Goal: Task Accomplishment & Management: Manage account settings

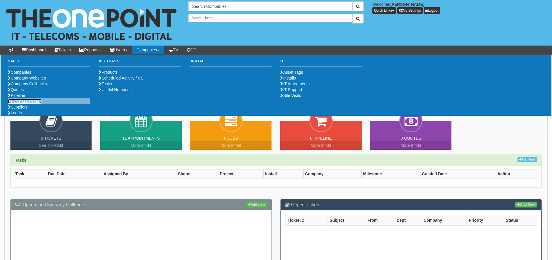
click at [37, 103] on link "Purchase Orders" at bounding box center [25, 101] width 34 height 5
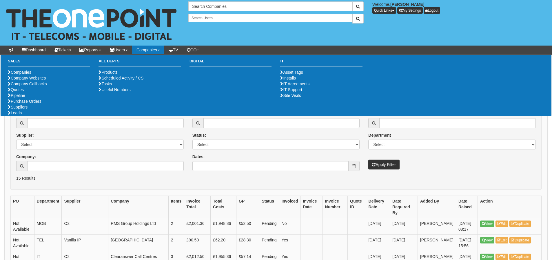
click at [219, 188] on form "PO: Supplier: Select 123 REG.co.uk 1Password 3 4Gon AA Jones Electric Ltd Abzor…" at bounding box center [275, 147] width 531 height 85
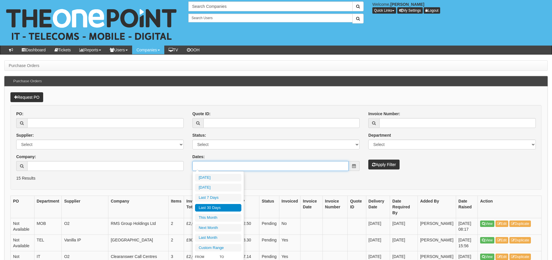
click at [229, 167] on input "Dates:" at bounding box center [270, 166] width 157 height 10
type input "2025-09-14"
type input "2025-08-17"
type input "2025-09-15"
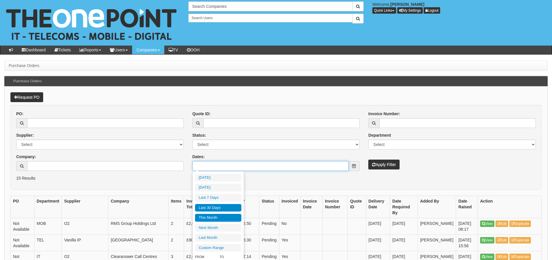
type input "2025-09-01"
type input "2025-09-30"
type input "[DATE]"
type input "2025-09-09"
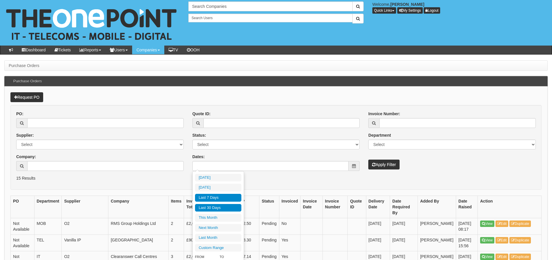
click at [216, 201] on li "Last 7 Days" at bounding box center [218, 198] width 46 height 8
type input "2025-09-09 - 2025-09-15"
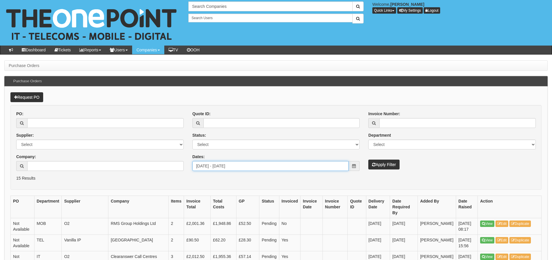
click at [219, 170] on input "2025-09-09 - 2025-09-15" at bounding box center [270, 166] width 157 height 10
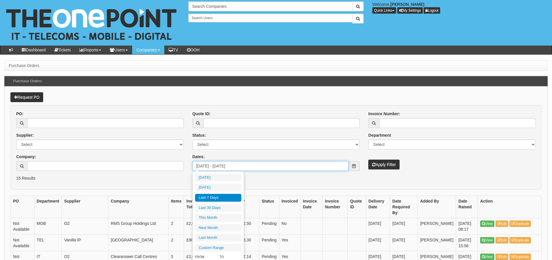
type input "2025-09-14"
type input "2025-09-09"
type input "[DATE]"
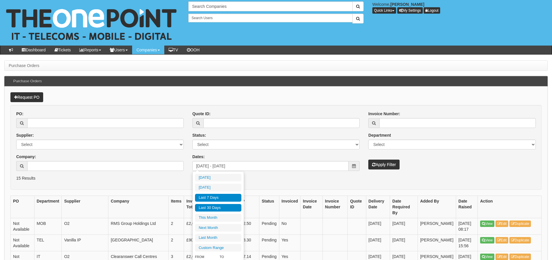
click at [215, 209] on li "Last 30 Days" at bounding box center [218, 208] width 46 height 8
type input "2025-08-17 - 2025-09-15"
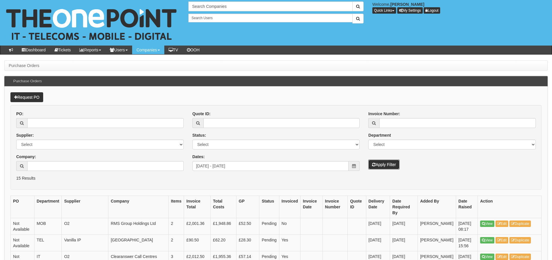
click at [379, 162] on button "Apply Filter" at bounding box center [383, 164] width 31 height 10
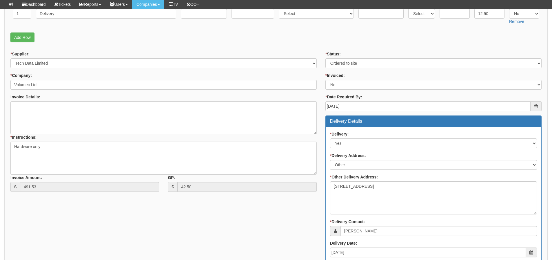
scroll to position [74, 0]
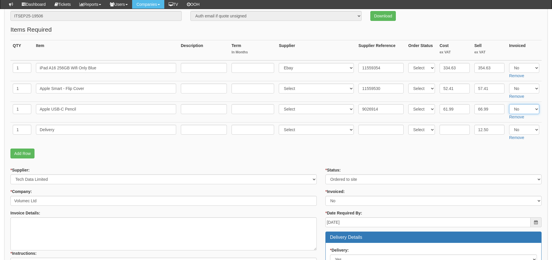
click at [522, 111] on select "Select Yes No N/A" at bounding box center [524, 109] width 30 height 10
select select "Yes"
click at [509, 104] on select "Select Yes No N/A" at bounding box center [524, 109] width 30 height 10
click at [508, 152] on p "Add Row" at bounding box center [275, 153] width 531 height 10
click at [516, 70] on select "Select Yes No N/A" at bounding box center [524, 68] width 30 height 10
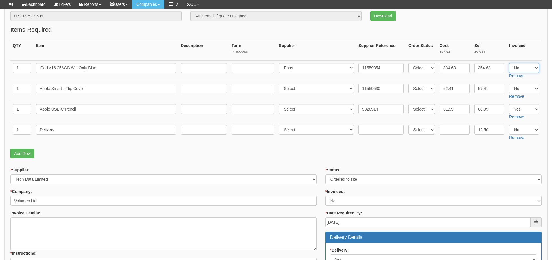
select select "Yes"
click at [509, 63] on select "Select Yes No N/A" at bounding box center [524, 68] width 30 height 10
click at [460, 129] on input "text" at bounding box center [455, 130] width 30 height 10
type input "5"
click at [519, 132] on select "Select Yes No N/A" at bounding box center [524, 130] width 30 height 10
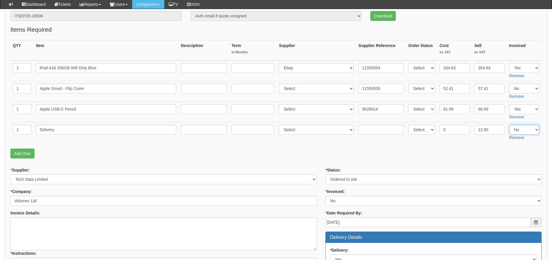
select select "Yes"
click at [509, 125] on select "Select Yes No N/A" at bounding box center [524, 130] width 30 height 10
drag, startPoint x: 444, startPoint y: 92, endPoint x: 423, endPoint y: 95, distance: 20.8
click at [423, 95] on tr "1 Apple Smart - Flip Cover Select 123 REG.co.uk 1Password 3 4Gon AA Jones Elect…" at bounding box center [275, 91] width 531 height 21
type input "65.83"
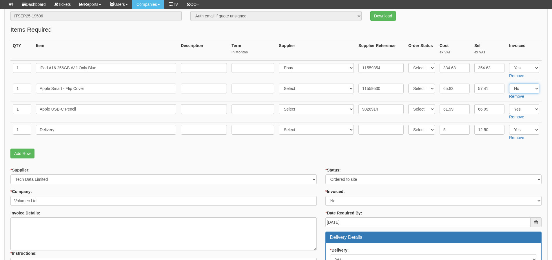
click at [521, 86] on select "Select Yes No N/A" at bounding box center [524, 88] width 30 height 10
select select "Yes"
click at [509, 83] on select "Select Yes No N/A" at bounding box center [524, 88] width 30 height 10
click at [338, 156] on p "Add Row" at bounding box center [275, 153] width 531 height 10
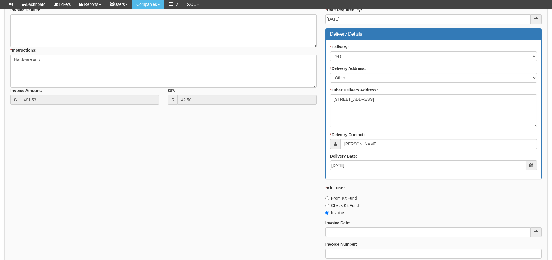
scroll to position [363, 0]
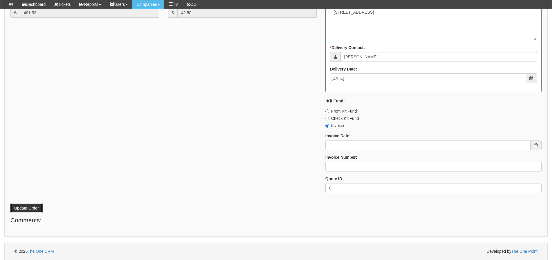
click at [18, 210] on button "Update Order" at bounding box center [26, 208] width 32 height 10
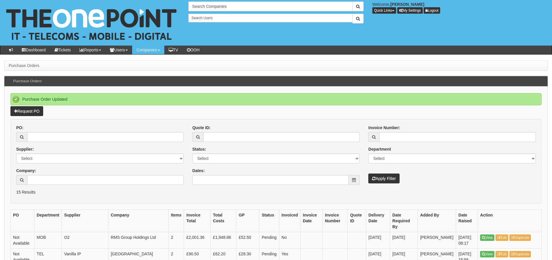
click at [114, 142] on div "PO: Supplier: Select 123 [DOMAIN_NAME] 1Password 3 4Gon [PERSON_NAME] Electric …" at bounding box center [100, 157] width 176 height 64
click at [114, 141] on input "PO:" at bounding box center [105, 137] width 157 height 10
type input "19512"
click at [368, 173] on button "Apply Filter" at bounding box center [383, 178] width 31 height 10
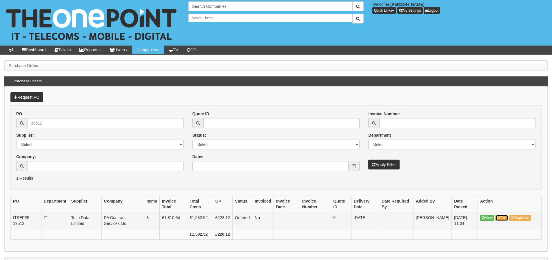
click at [506, 217] on link "Edit" at bounding box center [502, 217] width 13 height 6
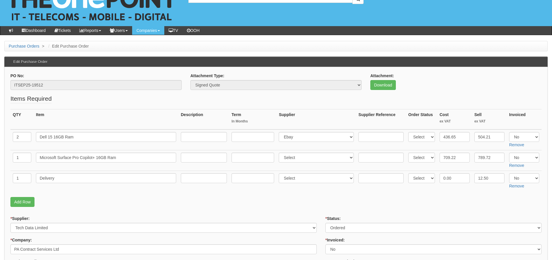
scroll to position [29, 0]
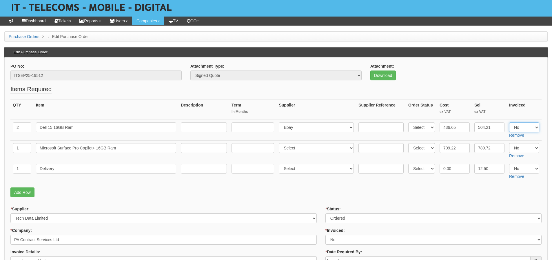
click at [528, 126] on select "Select Yes No N/A" at bounding box center [524, 127] width 30 height 10
select select "Yes"
click at [509, 122] on select "Select Yes No N/A" at bounding box center [524, 127] width 30 height 10
drag, startPoint x: 465, startPoint y: 171, endPoint x: 442, endPoint y: 175, distance: 23.0
click at [442, 175] on td "0.00" at bounding box center [454, 171] width 35 height 21
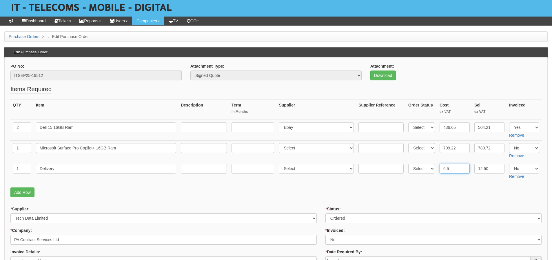
type input "6.5"
click at [515, 165] on select "Select Yes No N/A" at bounding box center [524, 168] width 30 height 10
select select "Yes"
click at [509, 163] on select "Select Yes No N/A" at bounding box center [524, 168] width 30 height 10
drag, startPoint x: 465, startPoint y: 199, endPoint x: 431, endPoint y: 188, distance: 35.4
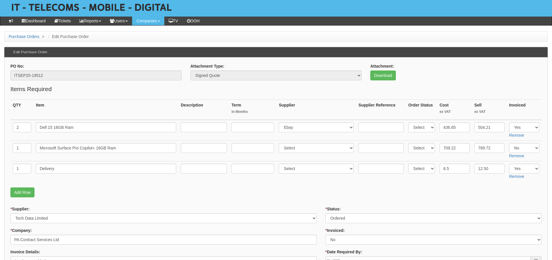
click at [462, 198] on fieldset "Items Required QTY Item Description Term In Months Supplier Supplier Reference …" at bounding box center [275, 142] width 531 height 115
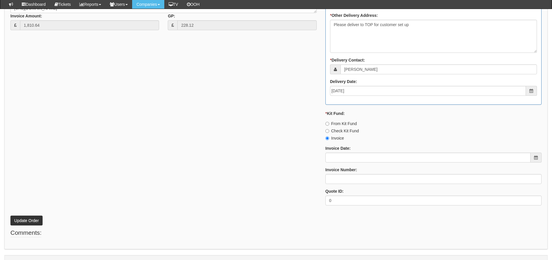
scroll to position [343, 0]
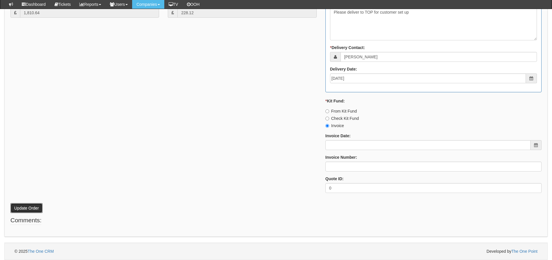
click at [38, 207] on button "Update Order" at bounding box center [26, 208] width 32 height 10
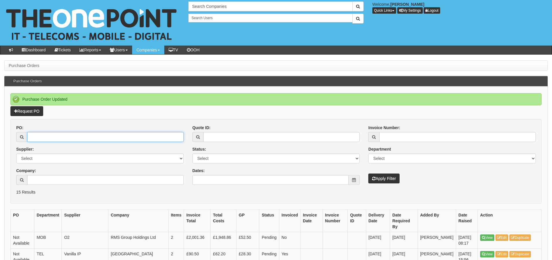
click at [75, 139] on input "PO:" at bounding box center [105, 137] width 157 height 10
type input "19512"
click at [368, 173] on button "Apply Filter" at bounding box center [383, 178] width 31 height 10
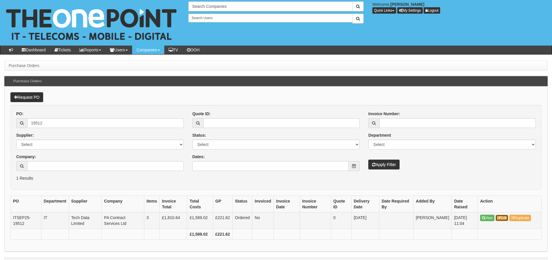
click at [506, 217] on link "Edit" at bounding box center [502, 217] width 13 height 6
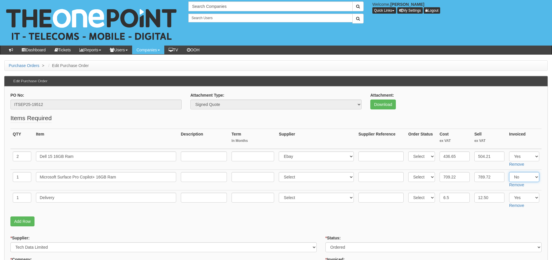
click at [532, 177] on select "Select Yes No N/A" at bounding box center [524, 177] width 30 height 10
select select "Yes"
click at [509, 172] on select "Select Yes No N/A" at bounding box center [524, 177] width 30 height 10
click at [410, 208] on td "Select Back Order Delivered N/A Ordered Pending" at bounding box center [421, 200] width 31 height 21
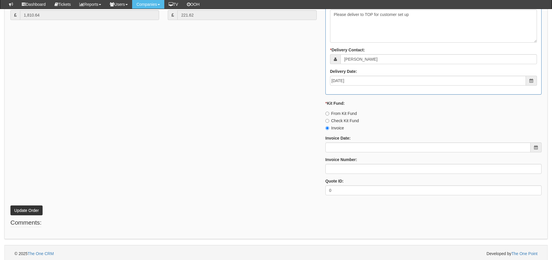
scroll to position [343, 0]
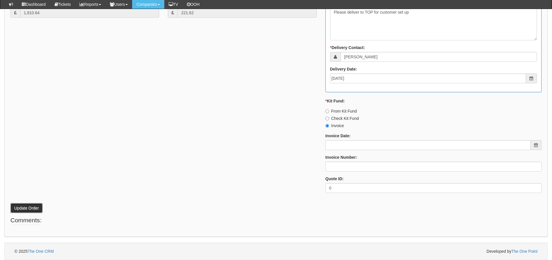
click at [30, 205] on button "Update Order" at bounding box center [26, 208] width 32 height 10
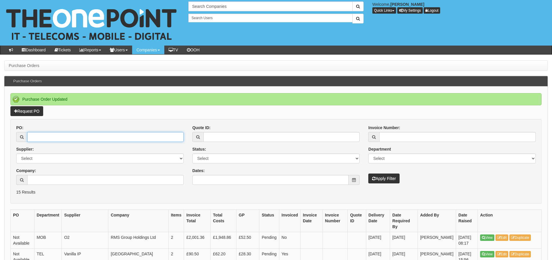
click at [114, 135] on input "PO:" at bounding box center [105, 137] width 157 height 10
type input "19507"
click at [368, 173] on button "Apply Filter" at bounding box center [383, 178] width 31 height 10
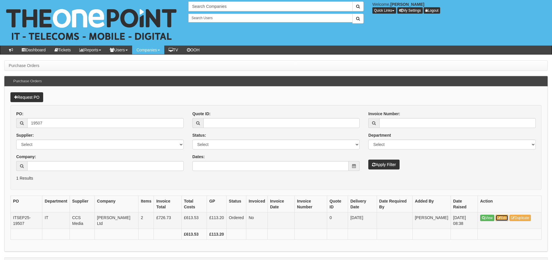
click at [506, 216] on link "Edit" at bounding box center [502, 217] width 13 height 6
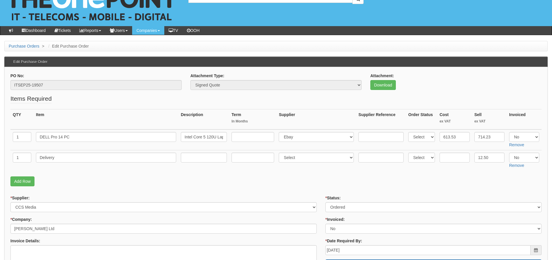
scroll to position [29, 0]
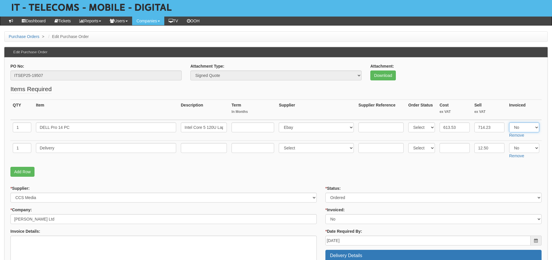
click at [535, 130] on select "Select Yes No N/A" at bounding box center [524, 127] width 30 height 10
select select "Yes"
click at [509, 122] on select "Select Yes No N/A" at bounding box center [524, 127] width 30 height 10
click at [524, 147] on select "Select Yes No N/A" at bounding box center [524, 148] width 30 height 10
select select "Yes"
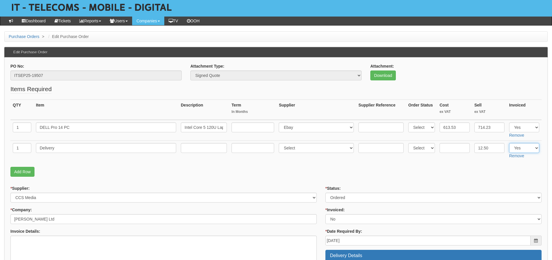
click at [509, 143] on select "Select Yes No N/A" at bounding box center [524, 148] width 30 height 10
click at [428, 167] on p "Add Row" at bounding box center [275, 172] width 531 height 10
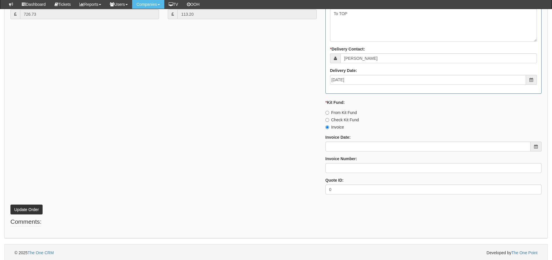
scroll to position [322, 0]
click at [26, 208] on button "Update Order" at bounding box center [26, 208] width 32 height 10
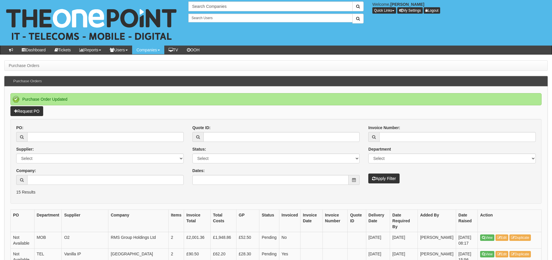
click at [39, 130] on div "PO:" at bounding box center [100, 133] width 168 height 17
click at [39, 135] on input "PO:" at bounding box center [105, 137] width 157 height 10
type input "19510"
click at [368, 173] on button "Apply Filter" at bounding box center [383, 178] width 31 height 10
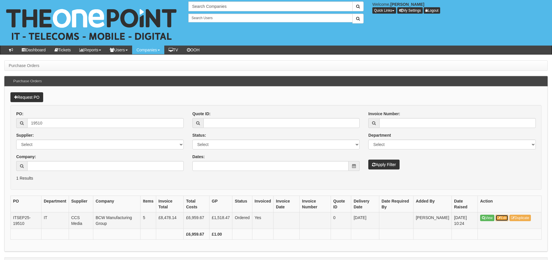
click at [503, 219] on link "Edit" at bounding box center [502, 217] width 13 height 6
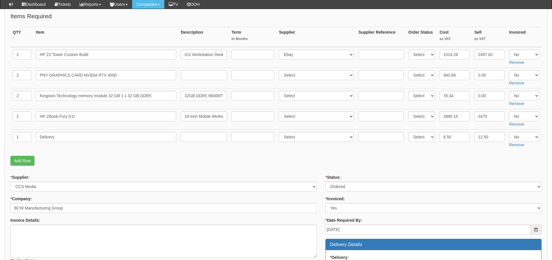
scroll to position [58, 0]
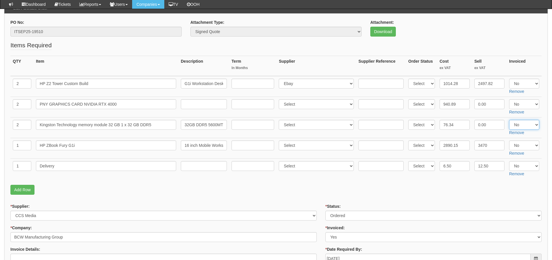
click at [520, 128] on select "Select Yes No N/A" at bounding box center [524, 125] width 30 height 10
select select "Yes"
click at [509, 120] on select "Select Yes No N/A" at bounding box center [524, 125] width 30 height 10
click at [256, 190] on p "Add Row" at bounding box center [275, 190] width 531 height 10
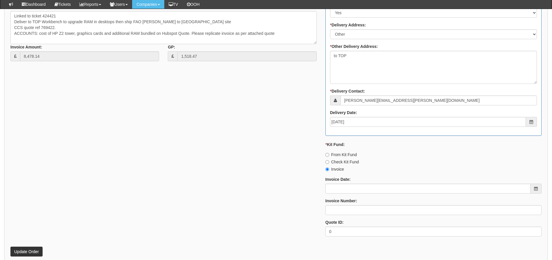
scroll to position [471, 0]
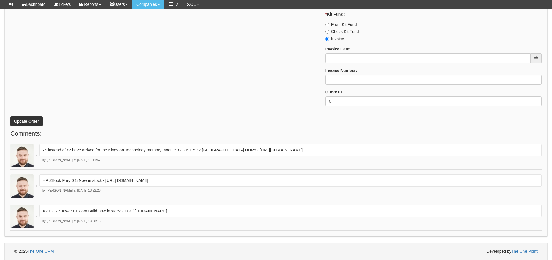
click at [23, 116] on p "Update Order" at bounding box center [275, 118] width 531 height 16
click at [24, 118] on button "Update Order" at bounding box center [26, 121] width 32 height 10
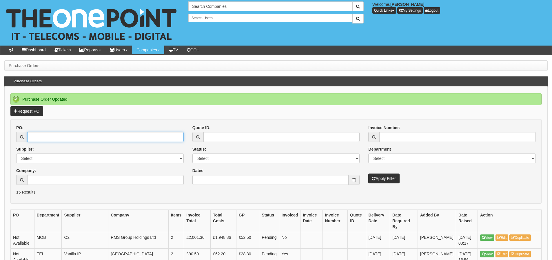
click at [109, 139] on input "PO:" at bounding box center [105, 137] width 157 height 10
type input "19510"
click at [368, 173] on button "Apply Filter" at bounding box center [383, 178] width 31 height 10
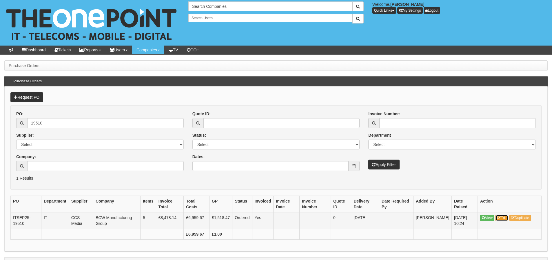
click at [503, 219] on link "Edit" at bounding box center [502, 217] width 13 height 6
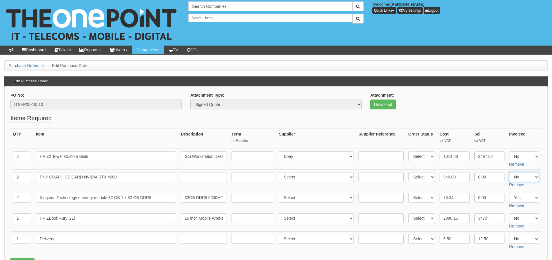
click at [517, 176] on select "Select Yes No N/A" at bounding box center [524, 177] width 30 height 10
select select "Yes"
click at [509, 172] on select "Select Yes No N/A" at bounding box center [524, 177] width 30 height 10
click at [449, 113] on div "Attachment: Download" at bounding box center [456, 102] width 180 height 21
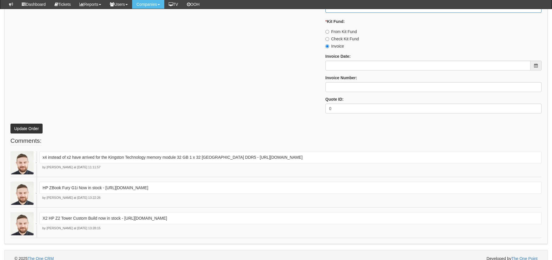
scroll to position [471, 0]
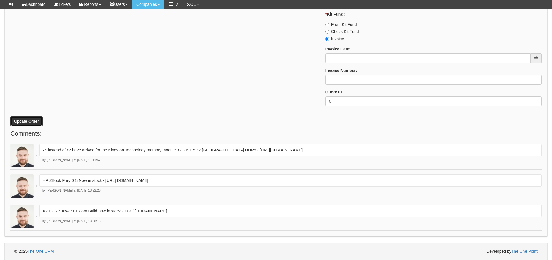
click at [37, 121] on button "Update Order" at bounding box center [26, 121] width 32 height 10
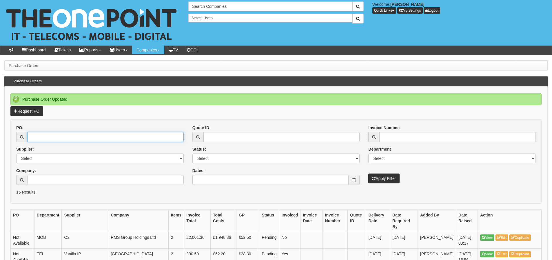
click at [115, 136] on input "PO:" at bounding box center [105, 137] width 157 height 10
type input "19253"
click at [368, 173] on button "Apply Filter" at bounding box center [383, 178] width 31 height 10
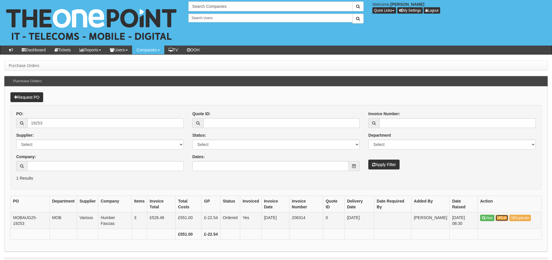
click at [503, 218] on link "Edit" at bounding box center [502, 217] width 13 height 6
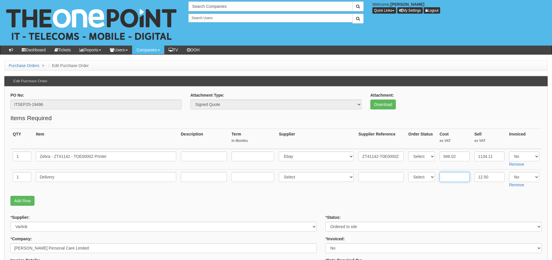
click at [450, 174] on input "text" at bounding box center [455, 177] width 30 height 10
type input "10.95"
click at [526, 158] on select "Select Yes No N/A" at bounding box center [524, 156] width 30 height 10
click at [509, 151] on select "Select Yes No N/A" at bounding box center [524, 156] width 30 height 10
click at [532, 156] on select "Select Yes No N/A" at bounding box center [524, 156] width 30 height 10
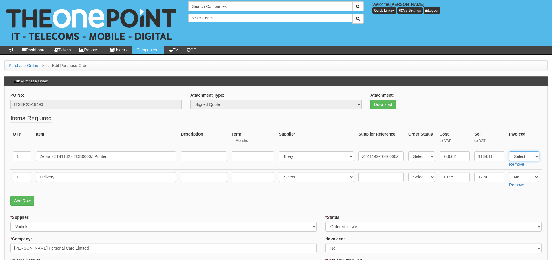
select select "Yes"
click at [509, 151] on select "Select Yes No N/A" at bounding box center [524, 156] width 30 height 10
drag, startPoint x: 528, startPoint y: 174, endPoint x: 529, endPoint y: 180, distance: 5.5
click at [528, 174] on select "Select Yes No N/A" at bounding box center [524, 177] width 30 height 10
select select "Yes"
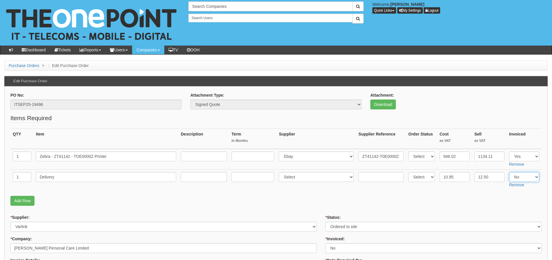
click at [509, 172] on select "Select Yes No N/A" at bounding box center [524, 177] width 30 height 10
click at [514, 203] on p "Add Row" at bounding box center [275, 201] width 531 height 10
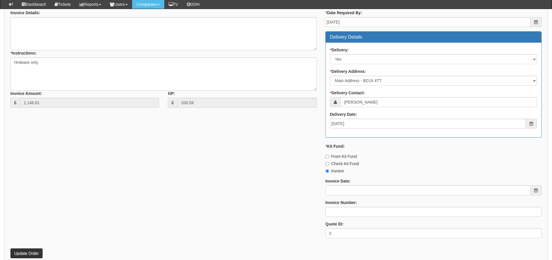
scroll to position [278, 0]
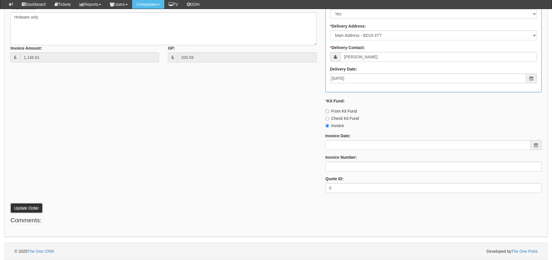
click at [35, 207] on button "Update Order" at bounding box center [26, 208] width 32 height 10
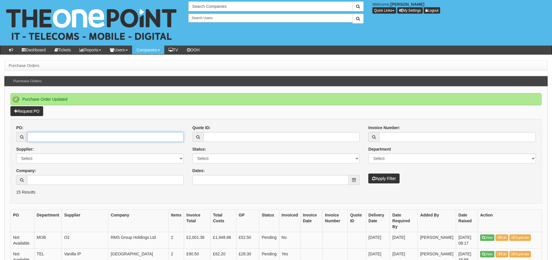
click at [66, 140] on input "PO:" at bounding box center [105, 137] width 157 height 10
type input "19517"
click at [368, 173] on button "Apply Filter" at bounding box center [383, 178] width 31 height 10
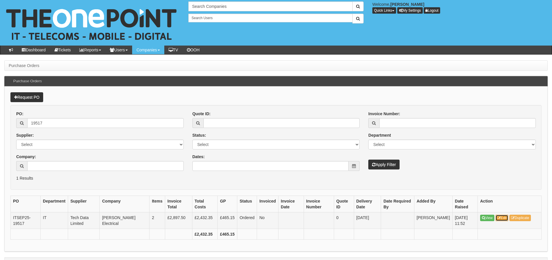
click at [506, 215] on link "Edit" at bounding box center [502, 217] width 13 height 6
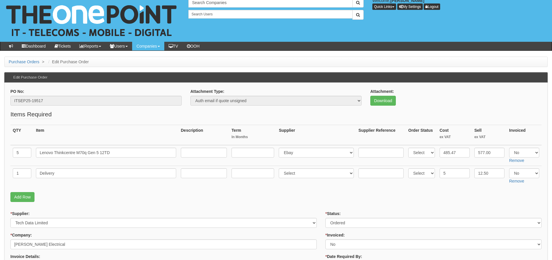
scroll to position [29, 0]
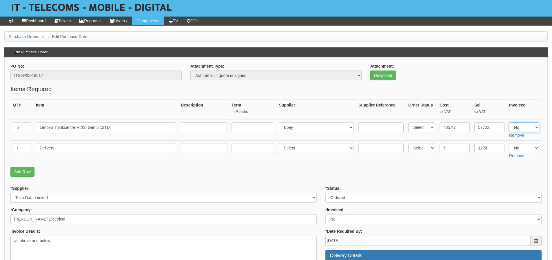
click at [515, 131] on select "Select Yes No N/A" at bounding box center [524, 127] width 30 height 10
select select "Yes"
click at [509, 122] on select "Select Yes No N/A" at bounding box center [524, 127] width 30 height 10
click at [518, 150] on select "Select Yes No N/A" at bounding box center [524, 148] width 30 height 10
select select "Yes"
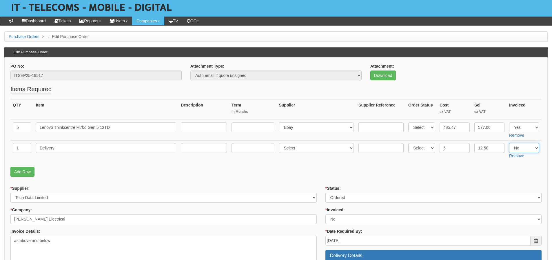
click at [509, 143] on select "Select Yes No N/A" at bounding box center [524, 148] width 30 height 10
click at [442, 166] on fieldset "Items Required QTY Item Description Term In Months Supplier Supplier Reference …" at bounding box center [275, 132] width 531 height 95
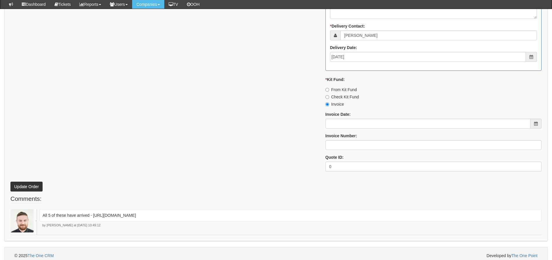
scroll to position [348, 0]
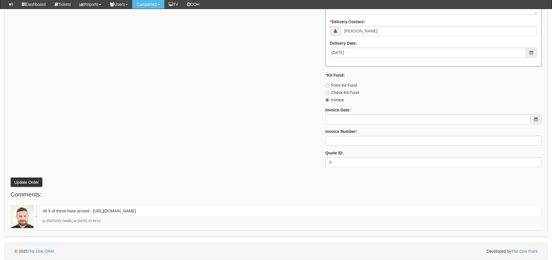
click at [26, 179] on button "Update Order" at bounding box center [26, 182] width 32 height 10
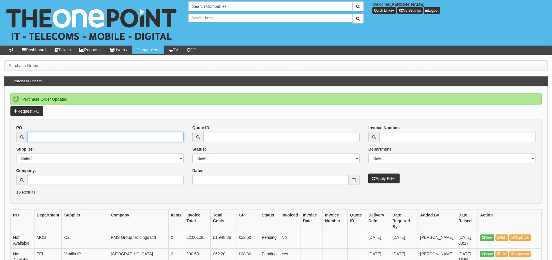
click at [74, 134] on input "PO:" at bounding box center [105, 137] width 157 height 10
type input "19503"
click at [368, 173] on button "Apply Filter" at bounding box center [383, 178] width 31 height 10
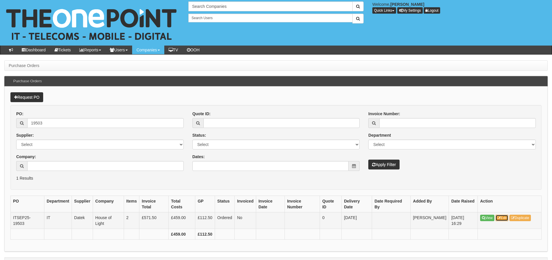
click at [504, 220] on link "Edit" at bounding box center [502, 217] width 13 height 6
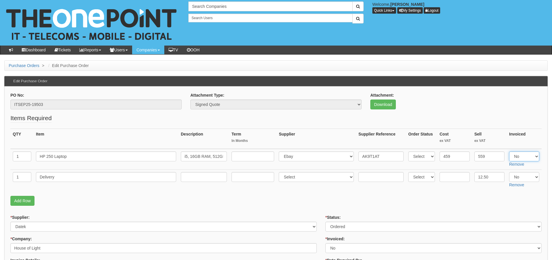
click at [526, 159] on select "Select Yes No N/A" at bounding box center [524, 156] width 30 height 10
select select "Yes"
click at [509, 151] on select "Select Yes No N/A" at bounding box center [524, 156] width 30 height 10
click at [525, 177] on select "Select Yes No N/A" at bounding box center [524, 177] width 30 height 10
select select "Yes"
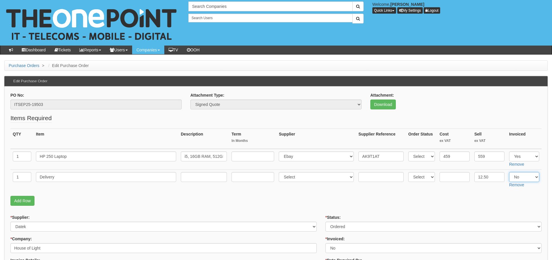
click at [509, 172] on select "Select Yes No N/A" at bounding box center [524, 177] width 30 height 10
click at [435, 207] on fieldset "Items Required QTY Item Description Term In Months Supplier Supplier Reference …" at bounding box center [275, 161] width 531 height 95
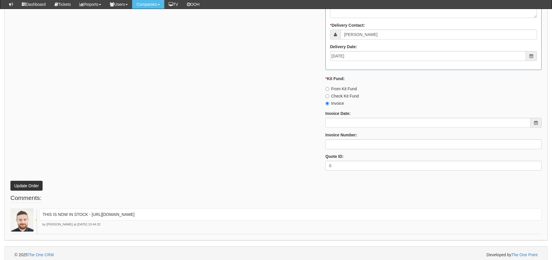
scroll to position [348, 0]
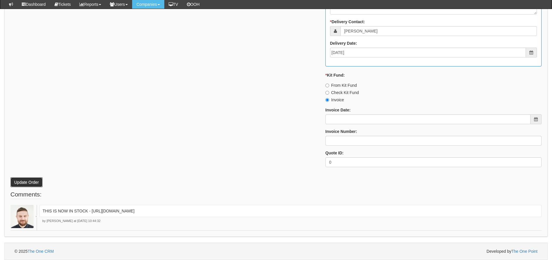
click at [31, 177] on button "Update Order" at bounding box center [26, 182] width 32 height 10
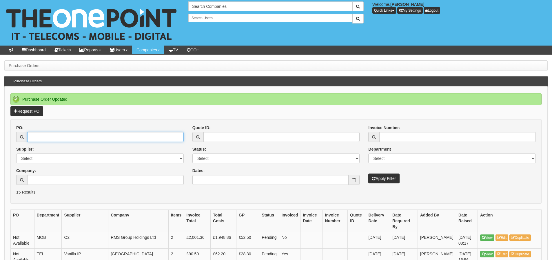
click at [87, 137] on input "PO:" at bounding box center [105, 137] width 157 height 10
type input "19508"
click at [368, 173] on button "Apply Filter" at bounding box center [383, 178] width 31 height 10
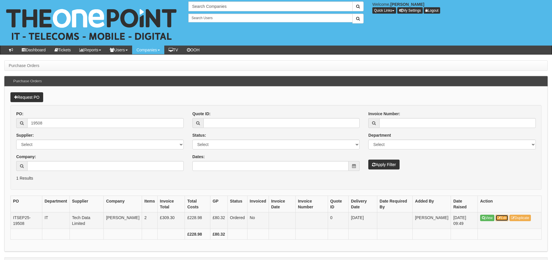
click at [506, 218] on link "Edit" at bounding box center [502, 217] width 13 height 6
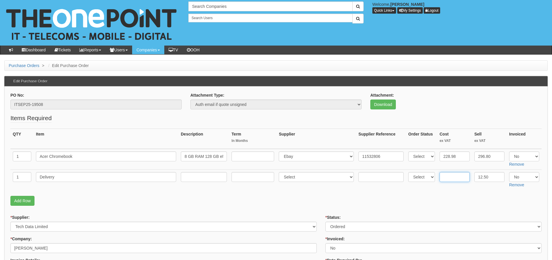
click at [455, 179] on input "text" at bounding box center [455, 177] width 30 height 10
type input "4.95"
click at [458, 201] on p "Add Row" at bounding box center [275, 201] width 531 height 10
click at [532, 154] on select "Select Yes No N/A" at bounding box center [524, 156] width 30 height 10
select select "Yes"
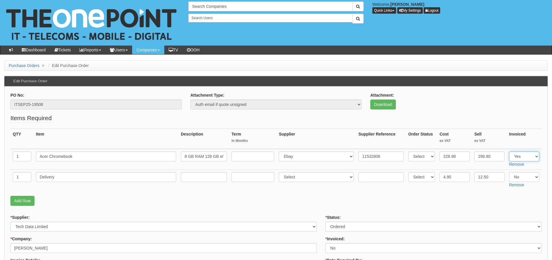
click at [509, 151] on select "Select Yes No N/A" at bounding box center [524, 156] width 30 height 10
click at [521, 177] on select "Select Yes No N/A" at bounding box center [524, 177] width 30 height 10
select select "Yes"
click at [509, 172] on select "Select Yes No N/A" at bounding box center [524, 177] width 30 height 10
click at [511, 195] on fieldset "Items Required QTY Item Description Term In Months Supplier Supplier Reference …" at bounding box center [275, 161] width 531 height 95
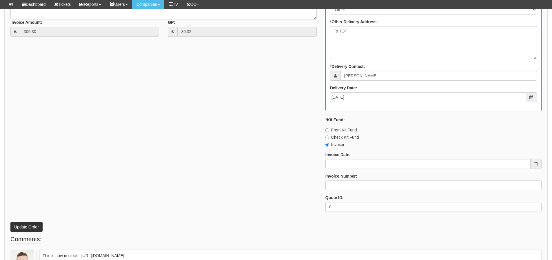
scroll to position [348, 0]
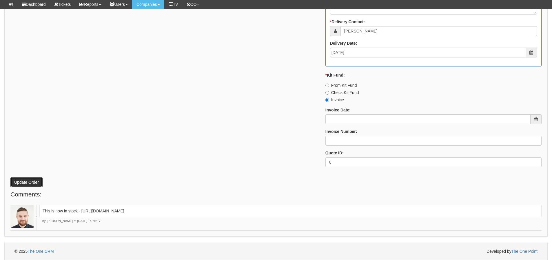
click at [22, 184] on button "Update Order" at bounding box center [26, 182] width 32 height 10
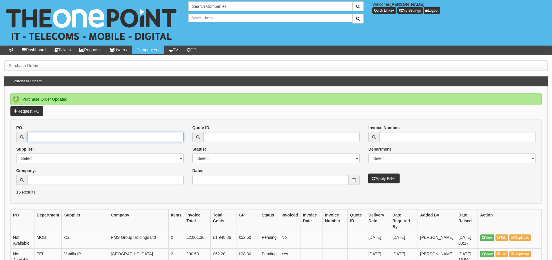
click at [46, 136] on input "PO:" at bounding box center [105, 137] width 157 height 10
type input "19350"
click at [368, 173] on button "Apply Filter" at bounding box center [383, 178] width 31 height 10
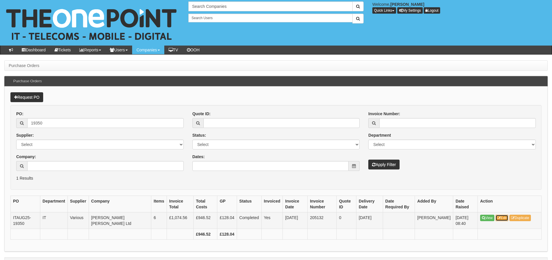
click at [501, 218] on icon at bounding box center [498, 217] width 3 height 3
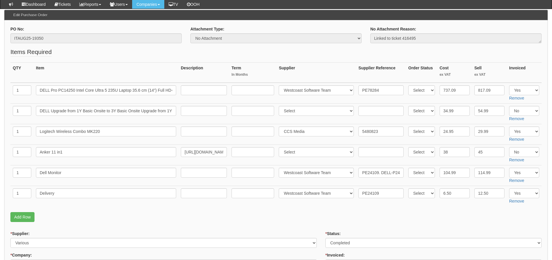
scroll to position [58, 0]
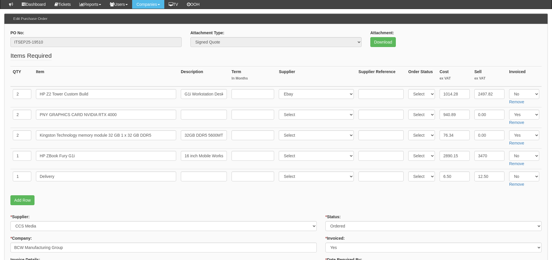
scroll to position [58, 0]
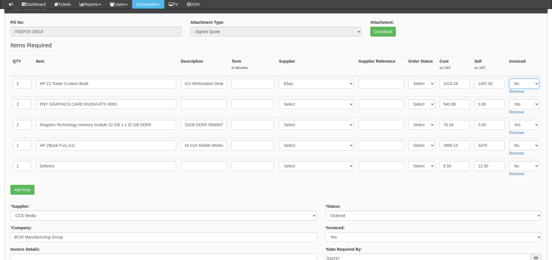
click at [516, 83] on select "Select Yes No N/A" at bounding box center [524, 84] width 30 height 10
select select "Yes"
click at [509, 79] on select "Select Yes No N/A" at bounding box center [524, 84] width 30 height 10
click at [522, 147] on select "Select Yes No N/A" at bounding box center [524, 145] width 30 height 10
select select "Yes"
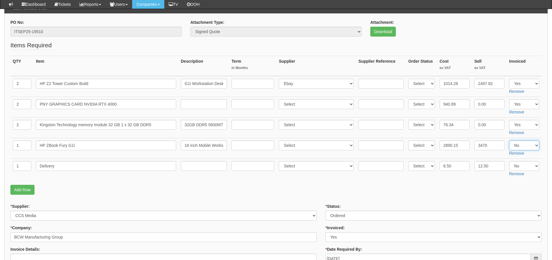
click at [509, 140] on select "Select Yes No N/A" at bounding box center [524, 145] width 30 height 10
drag, startPoint x: 523, startPoint y: 166, endPoint x: 523, endPoint y: 169, distance: 3.5
click at [523, 166] on select "Select Yes No N/A" at bounding box center [524, 166] width 30 height 10
select select "Yes"
click at [509, 161] on select "Select Yes No N/A" at bounding box center [524, 166] width 30 height 10
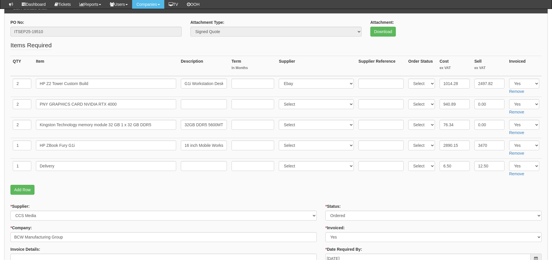
click at [433, 181] on fieldset "Items Required QTY Item Description Term In Months Supplier Supplier Reference …" at bounding box center [275, 119] width 531 height 157
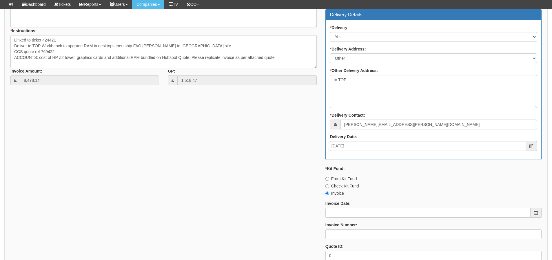
scroll to position [435, 0]
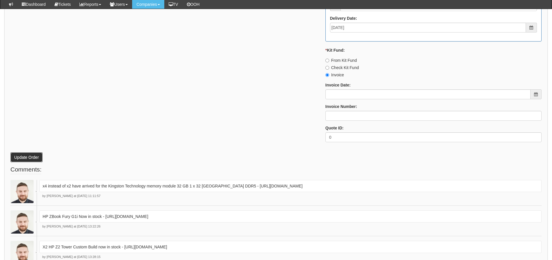
click at [37, 156] on button "Update Order" at bounding box center [26, 157] width 32 height 10
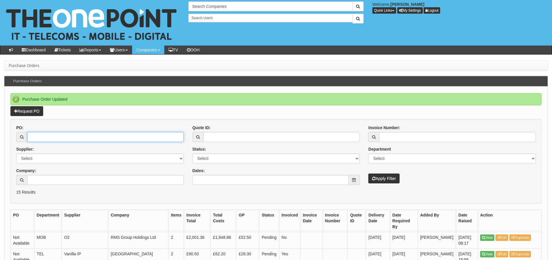
click at [122, 133] on input "PO:" at bounding box center [105, 137] width 157 height 10
type input "19471"
click at [368, 173] on button "Apply Filter" at bounding box center [383, 178] width 31 height 10
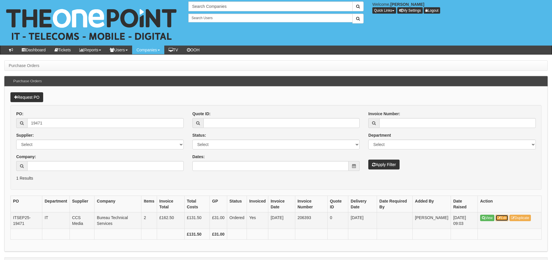
click at [500, 217] on icon at bounding box center [498, 217] width 3 height 3
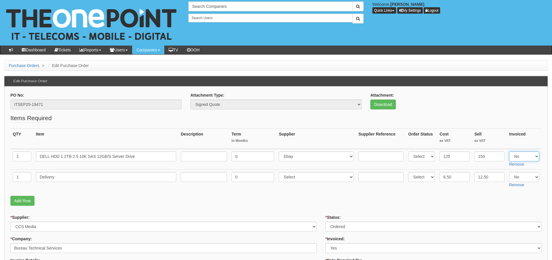
click at [532, 159] on select "Select Yes No N/A" at bounding box center [524, 156] width 30 height 10
select select "Yes"
click at [509, 151] on select "Select Yes No N/A" at bounding box center [524, 156] width 30 height 10
click at [528, 176] on select "Select Yes No N/A" at bounding box center [524, 177] width 30 height 10
select select "Yes"
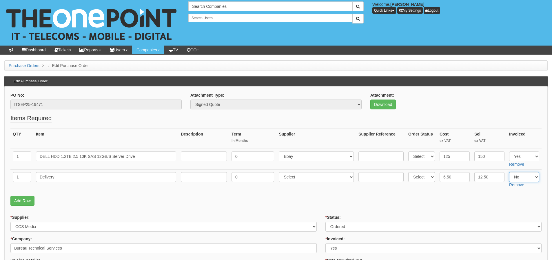
click at [509, 172] on select "Select Yes No N/A" at bounding box center [524, 177] width 30 height 10
click at [507, 193] on fieldset "Items Required QTY Item Description Term In Months Supplier Supplier Reference …" at bounding box center [275, 161] width 531 height 95
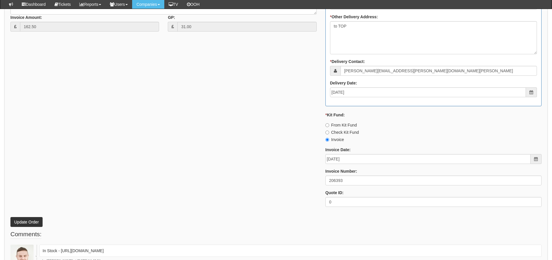
scroll to position [319, 0]
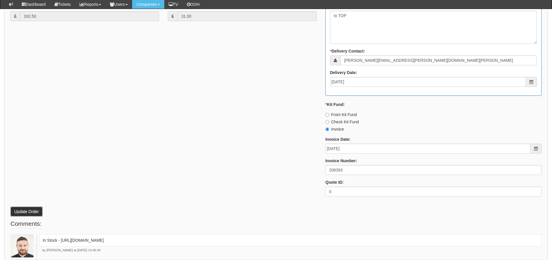
click at [30, 210] on button "Update Order" at bounding box center [26, 211] width 32 height 10
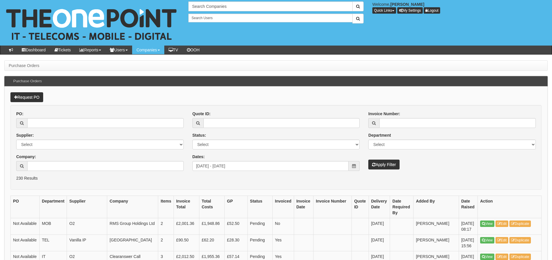
click at [160, 172] on div "PO: Supplier: Select 123 [DOMAIN_NAME] 1Password 3 4Gon [PERSON_NAME] Electric …" at bounding box center [100, 143] width 176 height 64
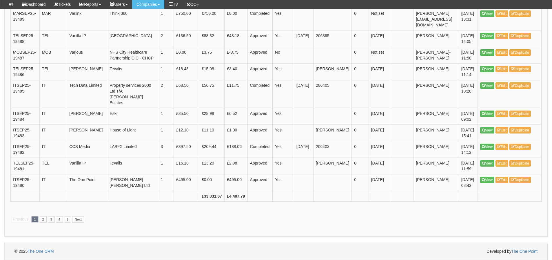
scroll to position [1128, 0]
click at [43, 220] on link "2" at bounding box center [43, 219] width 7 height 6
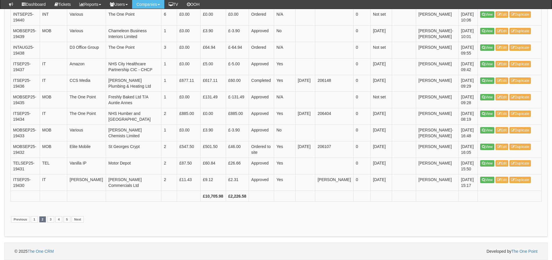
scroll to position [1117, 0]
click at [37, 217] on link "1" at bounding box center [34, 219] width 7 height 6
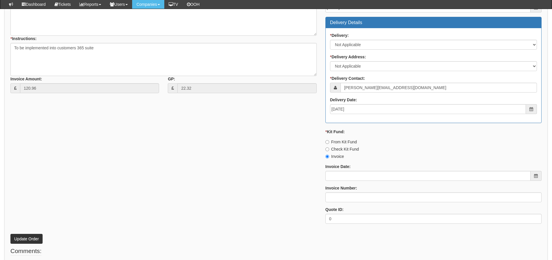
scroll to position [257, 0]
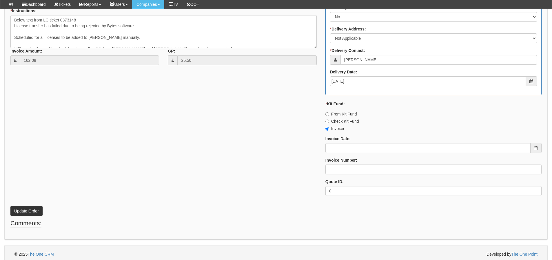
scroll to position [298, 0]
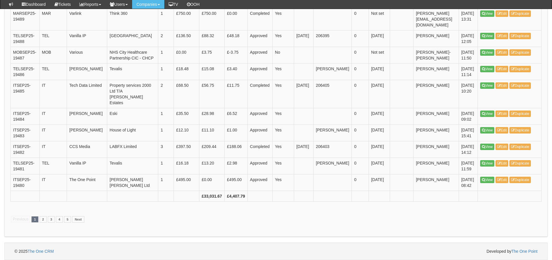
scroll to position [868, 0]
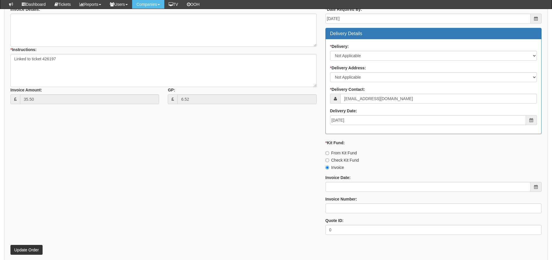
scroll to position [257, 0]
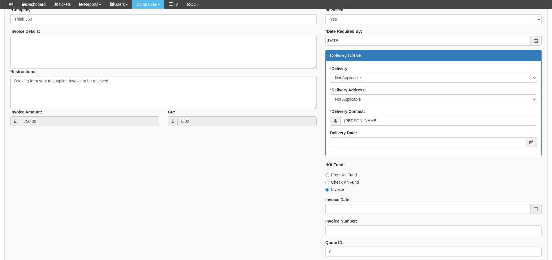
scroll to position [232, 0]
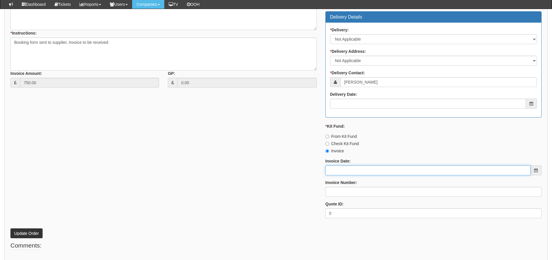
click at [354, 170] on input "Invoice Date:" at bounding box center [428, 170] width 205 height 10
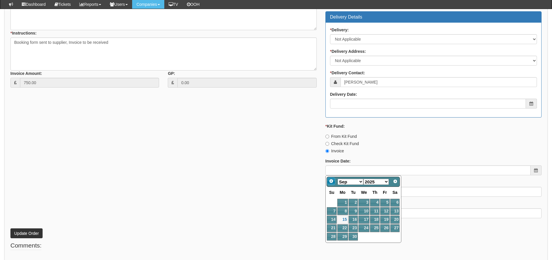
click at [330, 179] on span "Prev" at bounding box center [331, 181] width 5 height 5
click at [328, 248] on link "31" at bounding box center [332, 245] width 10 height 8
type input "[DATE]"
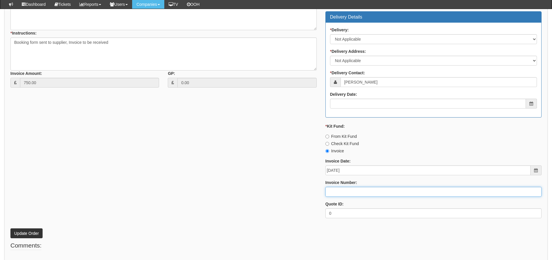
click at [335, 192] on input "Invoice Number:" at bounding box center [434, 192] width 216 height 10
type input "206408"
click at [137, 147] on div "* Supplier: Select 123 [DOMAIN_NAME] 1Password 3 4Gon [PERSON_NAME] Electric Lt…" at bounding box center [276, 85] width 540 height 276
click at [35, 231] on button "Update Order" at bounding box center [26, 233] width 32 height 10
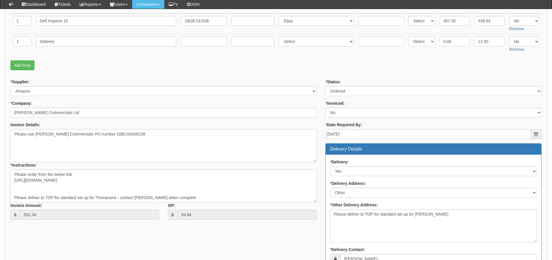
scroll to position [61, 0]
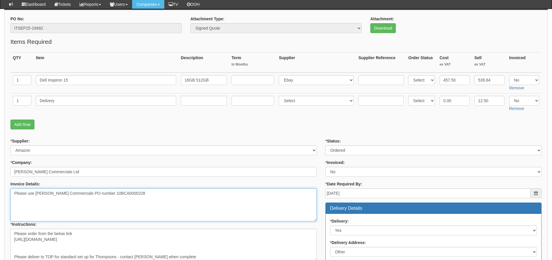
drag, startPoint x: 131, startPoint y: 193, endPoint x: 102, endPoint y: 197, distance: 29.6
click at [102, 197] on textarea "Please use [PERSON_NAME] Commercials PO number 10BCA0000228" at bounding box center [163, 204] width 306 height 33
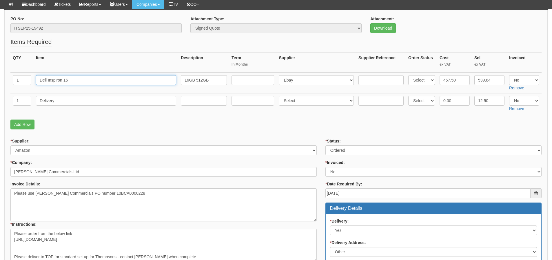
drag, startPoint x: 75, startPoint y: 83, endPoint x: 23, endPoint y: 83, distance: 52.2
click at [23, 83] on tr "1 Dell Inspiron 15 16GB 512GB Select 123 REG.co.uk 1Password 3 4Gon AA Jones El…" at bounding box center [275, 82] width 531 height 21
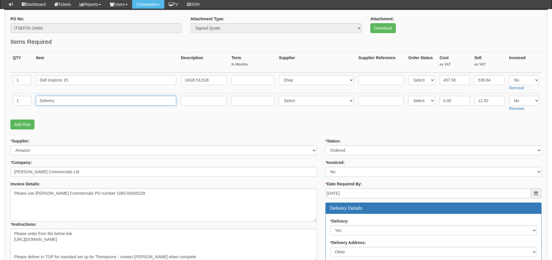
drag, startPoint x: 62, startPoint y: 105, endPoint x: 21, endPoint y: 106, distance: 41.5
click at [24, 106] on tr "1 Delivery Select 123 REG.co.uk 1Password 3 4Gon AA Jones Electric Ltd Abzorb A…" at bounding box center [275, 103] width 531 height 21
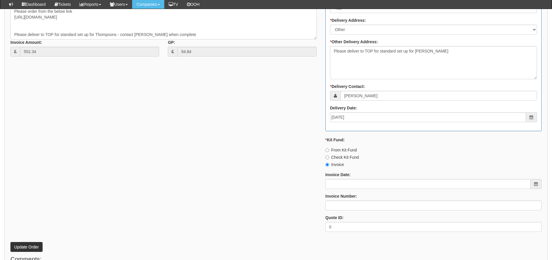
scroll to position [293, 0]
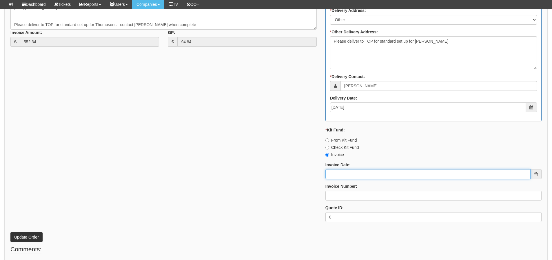
click at [366, 175] on input "Invoice Date:" at bounding box center [428, 174] width 205 height 10
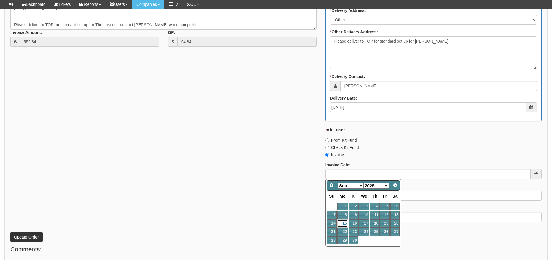
drag, startPoint x: 345, startPoint y: 225, endPoint x: 343, endPoint y: 220, distance: 5.5
click at [345, 225] on link "15" at bounding box center [342, 223] width 11 height 8
type input "2025-09-15"
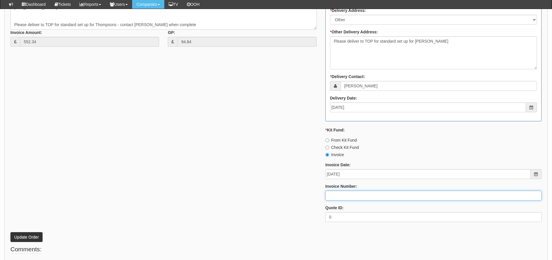
click at [341, 200] on input "Invoice Number:" at bounding box center [434, 195] width 216 height 10
type input "206418"
click at [10, 232] on button "Update Order" at bounding box center [26, 237] width 32 height 10
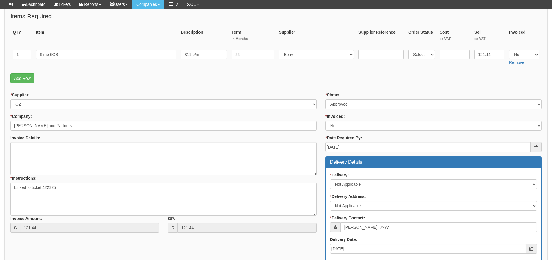
scroll to position [257, 0]
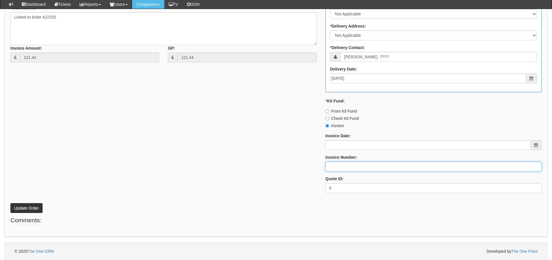
click at [331, 169] on input "Invoice Number:" at bounding box center [434, 166] width 216 height 10
type input "O2"
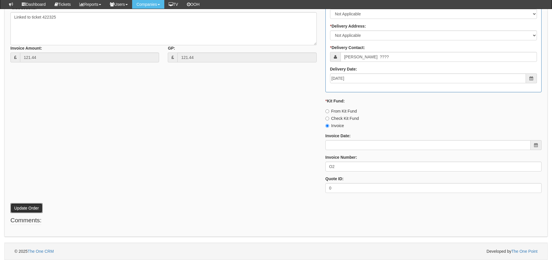
click at [24, 207] on button "Update Order" at bounding box center [26, 208] width 32 height 10
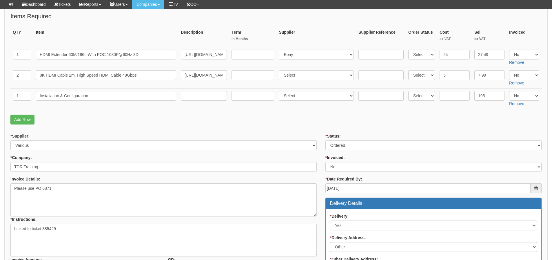
scroll to position [116, 0]
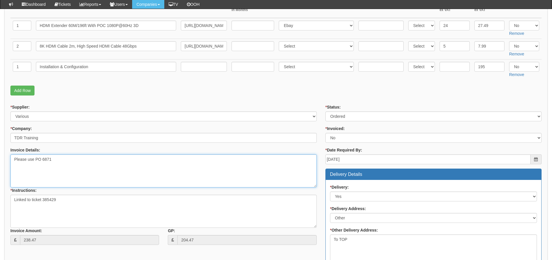
click at [46, 159] on textarea "Please use PO 6871" at bounding box center [163, 170] width 306 height 33
drag, startPoint x: 53, startPoint y: 160, endPoint x: 35, endPoint y: 161, distance: 18.0
click at [35, 161] on textarea "Please use PO 6871" at bounding box center [163, 170] width 306 height 33
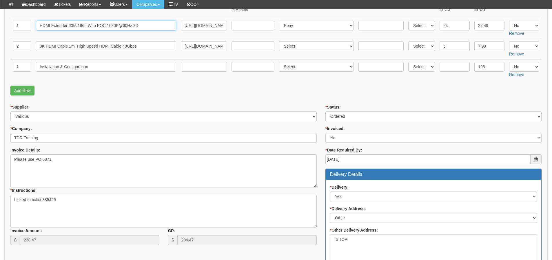
drag, startPoint x: 159, startPoint y: 23, endPoint x: 28, endPoint y: 32, distance: 131.9
click at [28, 32] on tr "1 HDMI Extender 60M/196ft With POC 1080P@60Hz 3D [URL][DOMAIN_NAME] Select 123 …" at bounding box center [275, 28] width 531 height 21
drag, startPoint x: 148, startPoint y: 47, endPoint x: 3, endPoint y: 49, distance: 145.2
click at [3, 49] on div "Purchase Orders > Edit Purchase Order Edit Purchase Order PO No: ITSEP25-19494 …" at bounding box center [276, 208] width 552 height 557
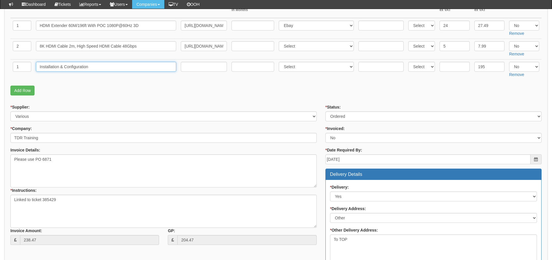
drag, startPoint x: 116, startPoint y: 63, endPoint x: 1, endPoint y: 67, distance: 115.1
click at [1, 67] on div "Purchase Orders > Edit Purchase Order Edit Purchase Order PO No: ITSEP25-19494 …" at bounding box center [276, 208] width 552 height 557
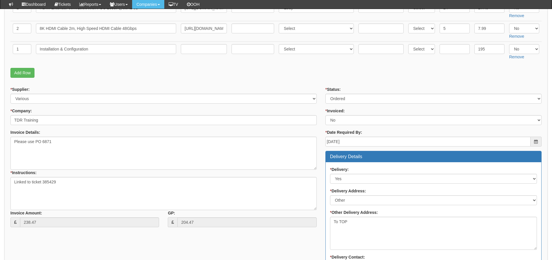
scroll to position [111, 0]
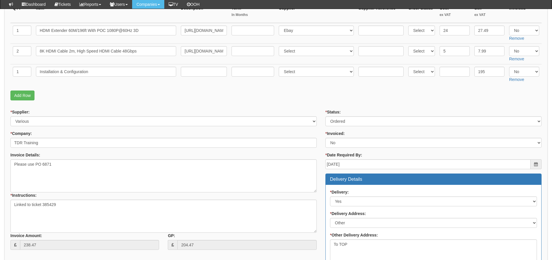
click at [369, 100] on p "Add Row" at bounding box center [275, 95] width 531 height 10
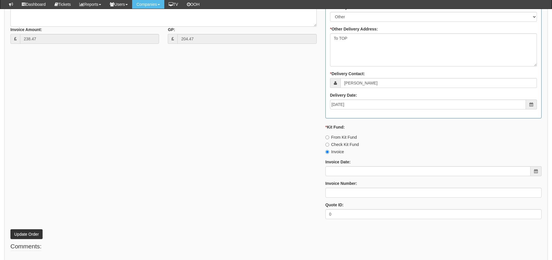
scroll to position [343, 0]
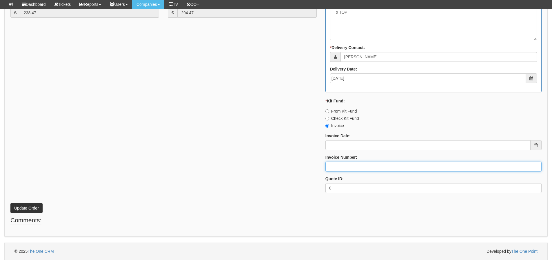
click at [363, 169] on input "Invoice Number:" at bounding box center [434, 166] width 216 height 10
type input "206419"
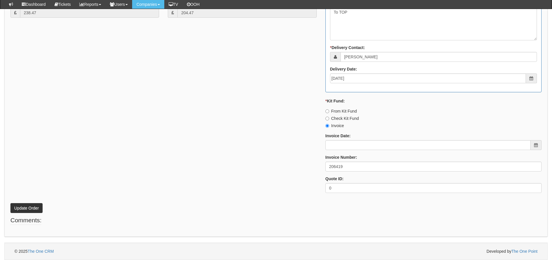
click at [247, 156] on div "* Supplier: Select 123 REG.co.uk 1Password 3 4Gon AA Jones Electric Ltd Abzorb …" at bounding box center [276, 37] width 540 height 320
click at [33, 209] on button "Update Order" at bounding box center [26, 208] width 32 height 10
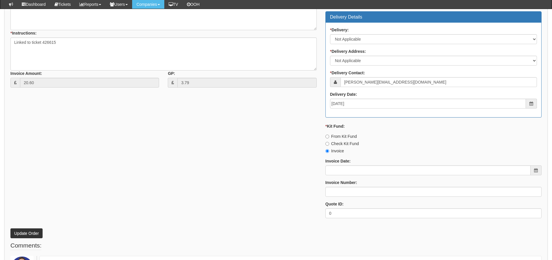
scroll to position [283, 0]
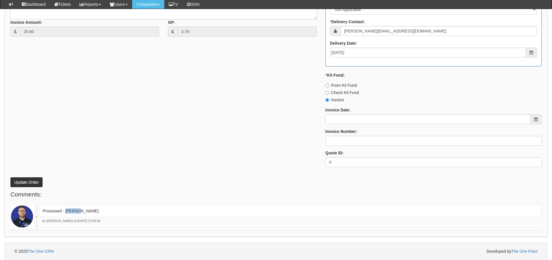
drag, startPoint x: 89, startPoint y: 214, endPoint x: 66, endPoint y: 214, distance: 23.2
click at [66, 214] on div "Processed - [PERSON_NAME]" at bounding box center [290, 211] width 502 height 12
copy p "[PERSON_NAME]"
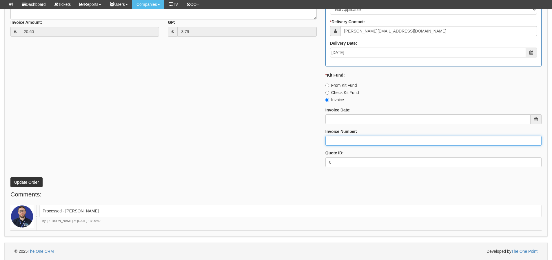
click at [419, 143] on input "Invoice Number:" at bounding box center [434, 141] width 216 height 10
paste input "[PERSON_NAME]"
type input "[PERSON_NAME]"
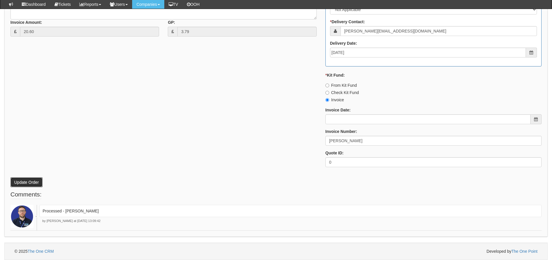
click at [28, 180] on button "Update Order" at bounding box center [26, 182] width 32 height 10
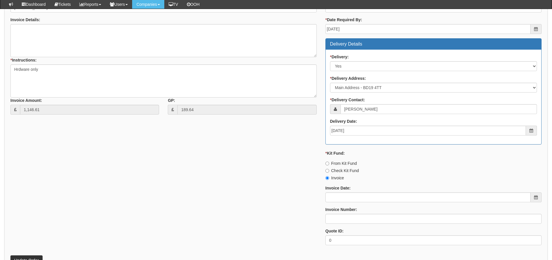
scroll to position [75, 0]
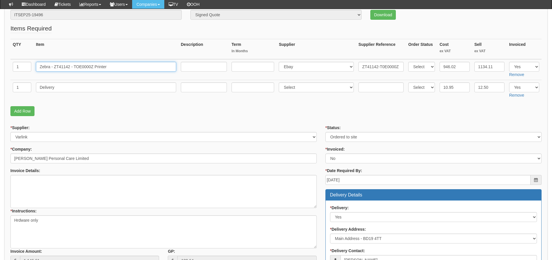
drag, startPoint x: 132, startPoint y: 71, endPoint x: -66, endPoint y: 83, distance: 198.0
click at [0, 83] on html "× Send Email × Add Appointment × Create Ticket × Create Proactive Activity × Ad…" at bounding box center [276, 193] width 552 height 537
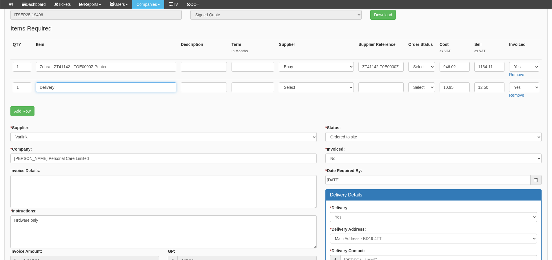
drag, startPoint x: 81, startPoint y: 92, endPoint x: -13, endPoint y: 91, distance: 94.2
click at [0, 91] on html "× Send Email × Add Appointment × Create Ticket × Create Proactive Activity × Ad…" at bounding box center [276, 193] width 552 height 537
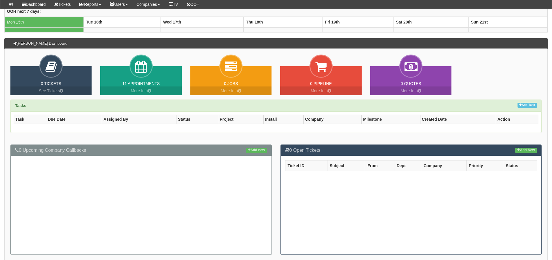
scroll to position [29, 0]
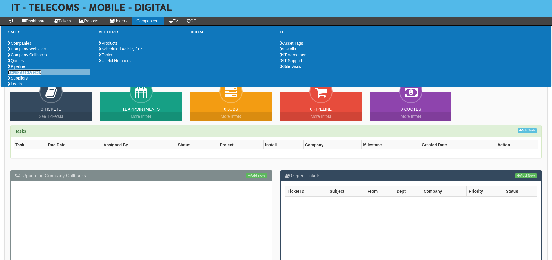
click at [38, 74] on link "Purchase Orders" at bounding box center [25, 72] width 34 height 5
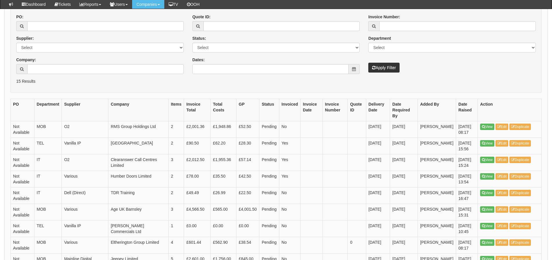
scroll to position [87, 0]
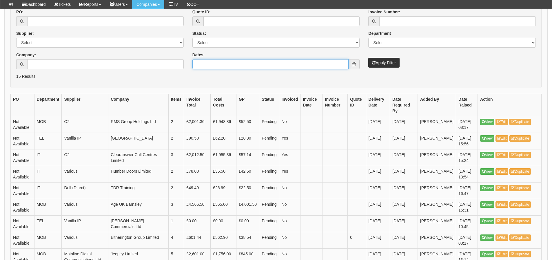
click at [314, 64] on input "Dates:" at bounding box center [270, 64] width 157 height 10
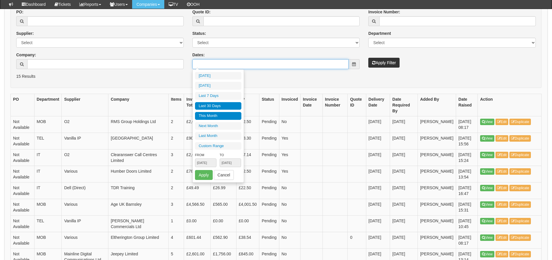
type input "2025-09-01"
type input "2025-09-30"
type input "2025-08-17"
type input "2025-09-15"
click at [223, 106] on li "Last 30 Days" at bounding box center [218, 106] width 46 height 8
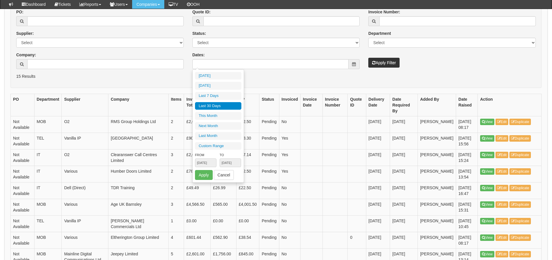
type input "[DATE] - [DATE]"
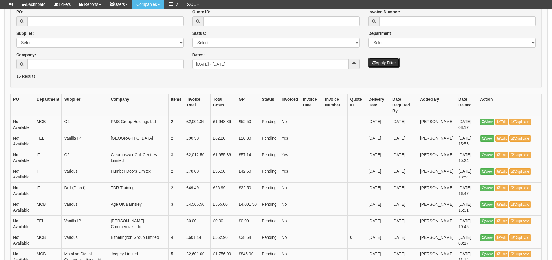
click at [393, 66] on button "Apply Filter" at bounding box center [383, 63] width 31 height 10
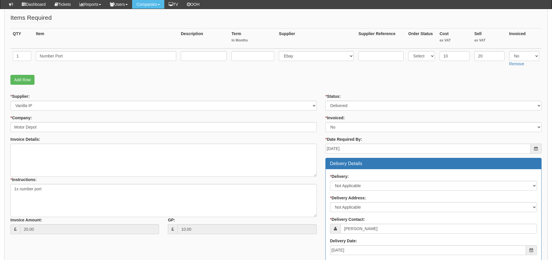
scroll to position [80, 0]
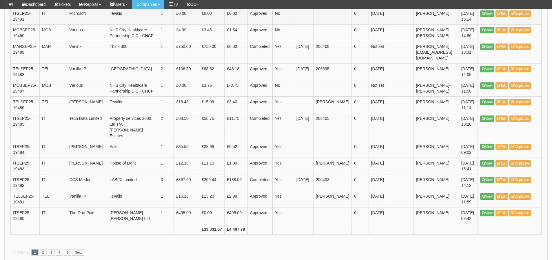
scroll to position [811, 0]
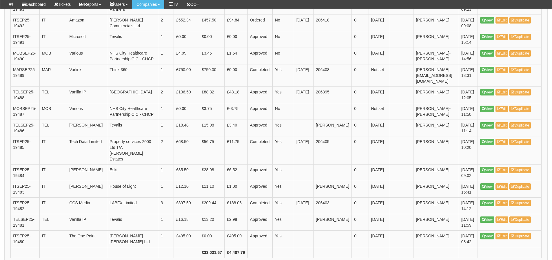
drag, startPoint x: 503, startPoint y: 88, endPoint x: 501, endPoint y: 88, distance: 3.0
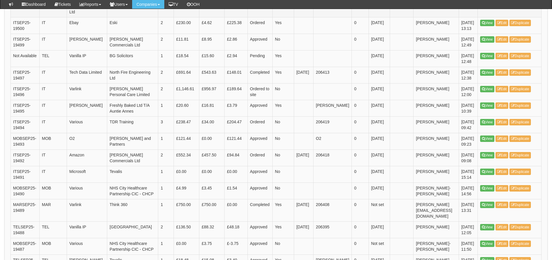
scroll to position [666, 0]
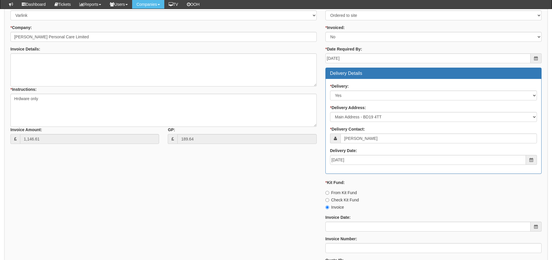
scroll to position [278, 0]
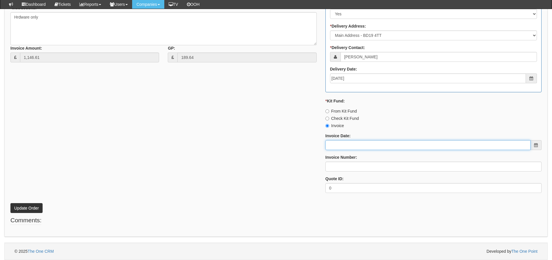
click at [365, 145] on input "Invoice Date:" at bounding box center [428, 145] width 205 height 10
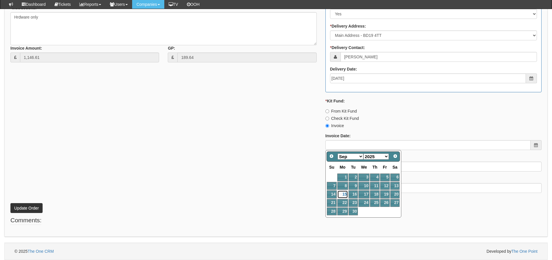
click at [342, 195] on link "15" at bounding box center [342, 194] width 11 height 8
type input "[DATE]"
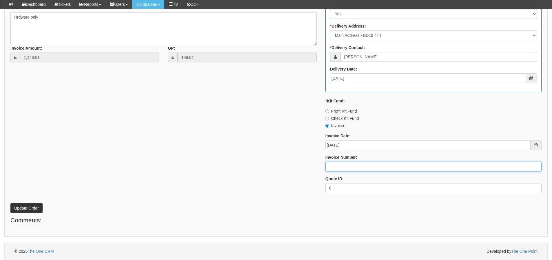
click at [341, 166] on input "Invoice Number:" at bounding box center [434, 166] width 216 height 10
type input "206420"
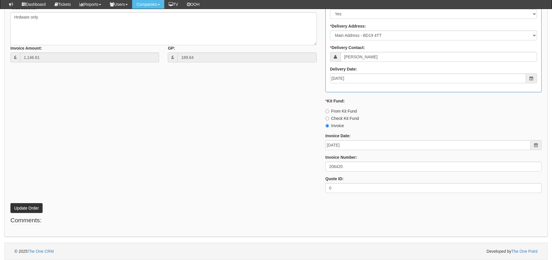
click at [225, 180] on div "* Supplier: Select 123 REG.co.uk 1Password 3 4Gon AA Jones Electric Ltd Abzorb …" at bounding box center [276, 60] width 540 height 276
click at [28, 206] on button "Update Order" at bounding box center [26, 208] width 32 height 10
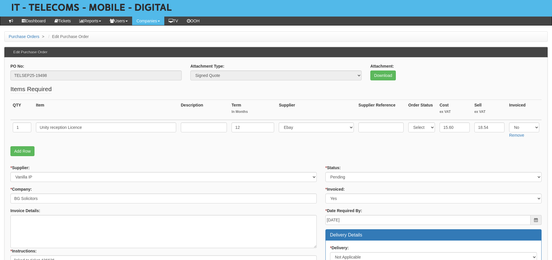
scroll to position [58, 0]
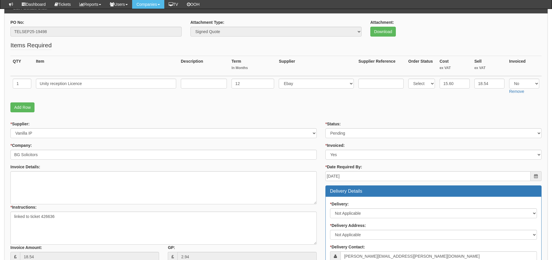
click at [485, 101] on fieldset "Items Required QTY Item Description Term In Months Supplier Supplier Reference …" at bounding box center [275, 78] width 531 height 74
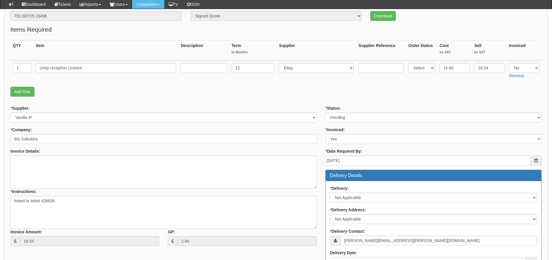
scroll to position [87, 0]
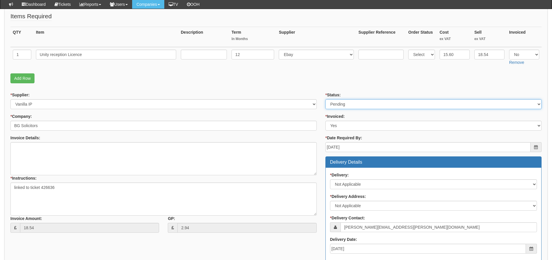
click at [410, 100] on select "Select Approved Completed Delivered Invoiced Ordered Ordered to site Part Order…" at bounding box center [434, 104] width 216 height 10
select select "2"
click at [326, 99] on select "Select Approved Completed Delivered Invoiced Ordered Ordered to site Part Order…" at bounding box center [434, 104] width 216 height 10
click at [404, 89] on form "PO No: TELSEP25-19498 Attachment Type: Select Signed Quote Auth email if quote …" at bounding box center [275, 186] width 531 height 393
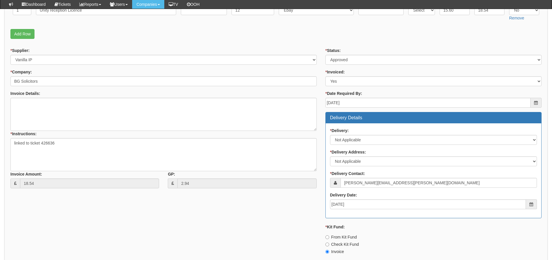
scroll to position [257, 0]
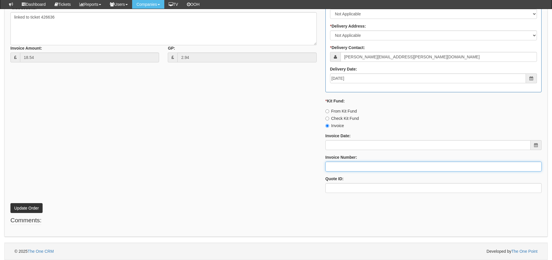
click at [352, 167] on input "Invoice Number:" at bounding box center [434, 166] width 216 height 10
type input "Vanilla"
click at [10, 203] on button "Update Order" at bounding box center [26, 208] width 32 height 10
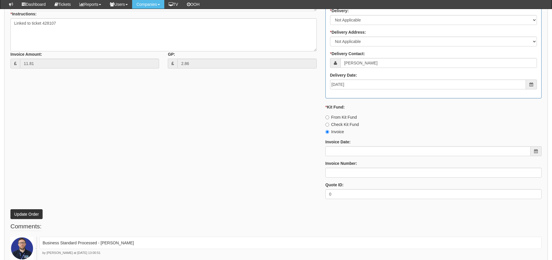
scroll to position [303, 0]
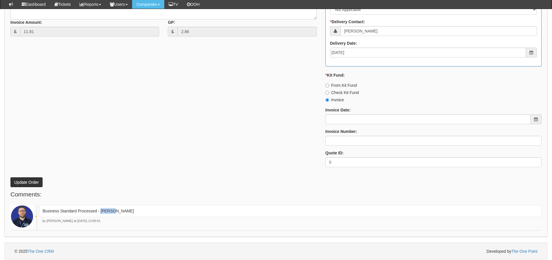
drag, startPoint x: 116, startPoint y: 213, endPoint x: 101, endPoint y: 214, distance: 14.8
click at [101, 214] on p "Business Standard Processed - Ingram" at bounding box center [291, 211] width 496 height 6
copy p "[PERSON_NAME]"
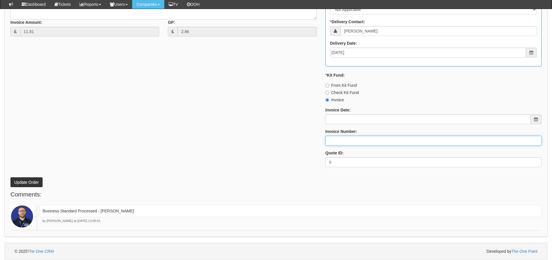
click at [362, 142] on input "Invoice Number:" at bounding box center [434, 141] width 216 height 10
paste input "[PERSON_NAME]"
type input "[PERSON_NAME]"
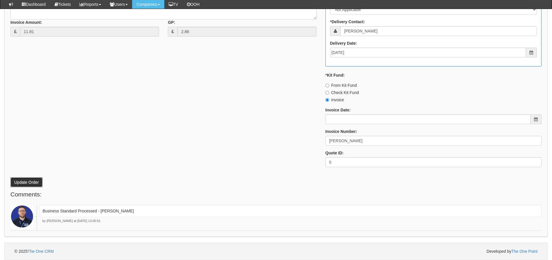
click at [15, 181] on button "Update Order" at bounding box center [26, 182] width 32 height 10
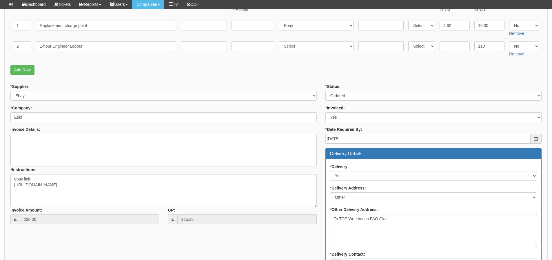
scroll to position [87, 0]
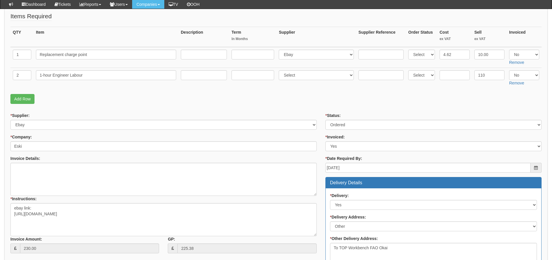
click at [503, 97] on p "Add Row" at bounding box center [275, 99] width 531 height 10
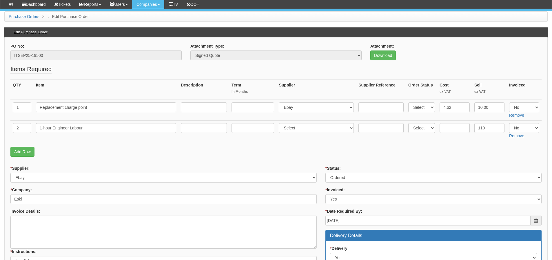
scroll to position [32, 0]
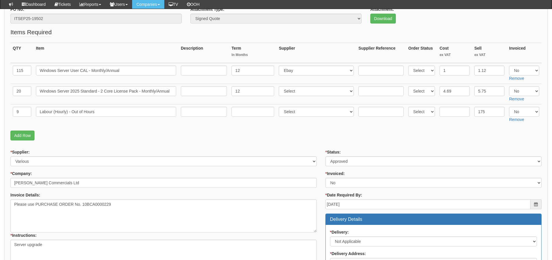
scroll to position [66, 0]
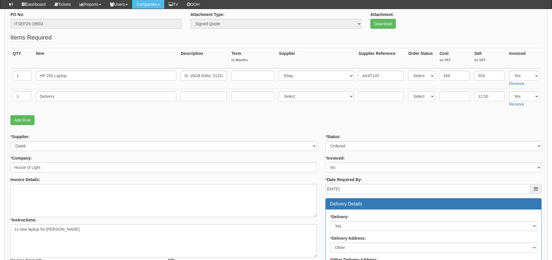
scroll to position [58, 0]
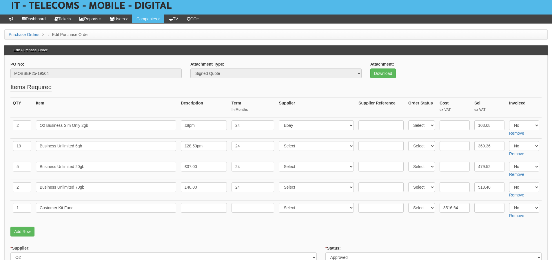
scroll to position [29, 0]
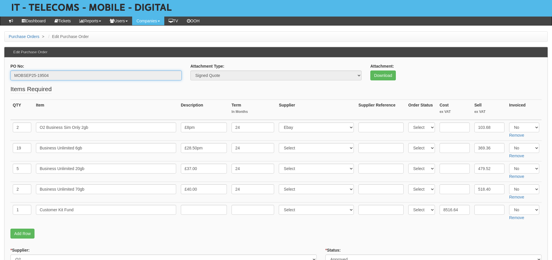
drag, startPoint x: 43, startPoint y: 77, endPoint x: 5, endPoint y: 81, distance: 38.5
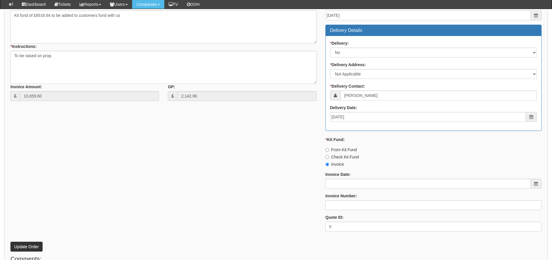
scroll to position [339, 0]
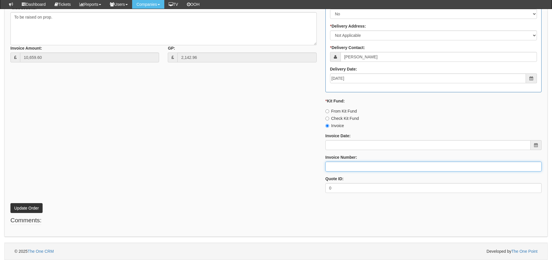
click at [334, 169] on input "Invoice Number:" at bounding box center [434, 166] width 216 height 10
type input "O2"
click at [10, 203] on button "Update Order" at bounding box center [26, 208] width 32 height 10
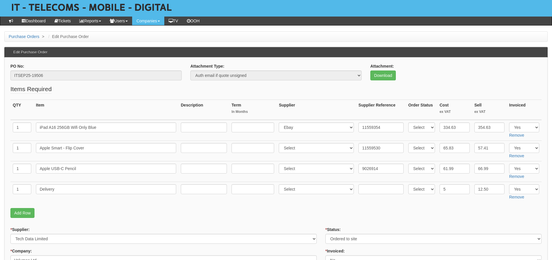
scroll to position [58, 0]
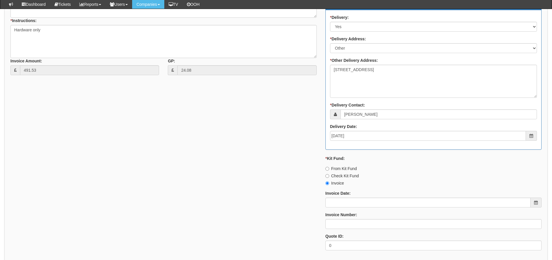
scroll to position [306, 0]
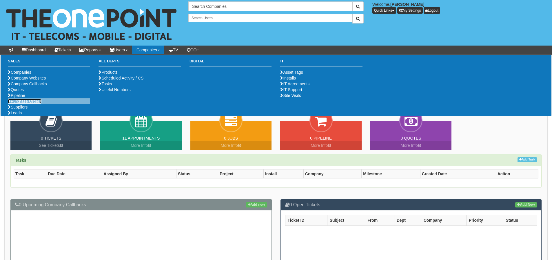
click at [35, 103] on link "Purchase Orders" at bounding box center [25, 101] width 34 height 5
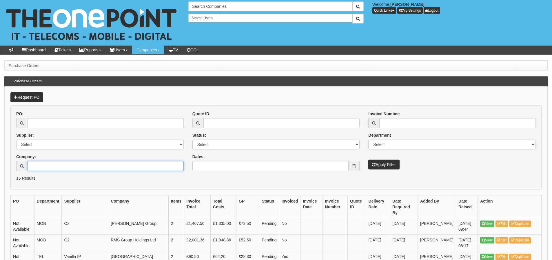
click at [51, 162] on input "Company:" at bounding box center [105, 166] width 157 height 10
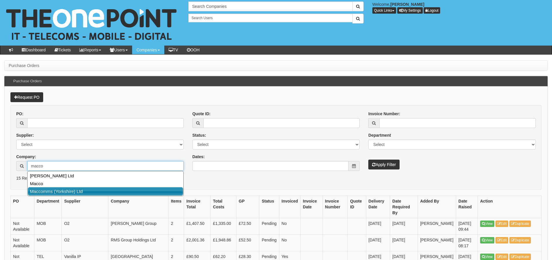
click at [56, 192] on link "Maccomms (Yorkshire) Ltd" at bounding box center [105, 191] width 155 height 8
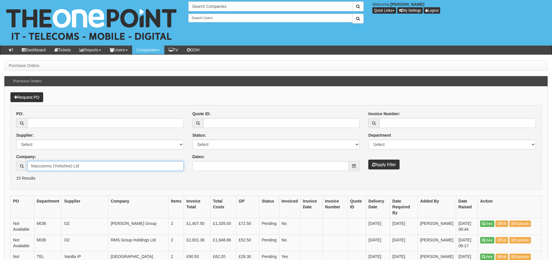
type input "Maccomms (Yorkshire) Ltd"
click at [374, 165] on icon "submit" at bounding box center [373, 164] width 3 height 4
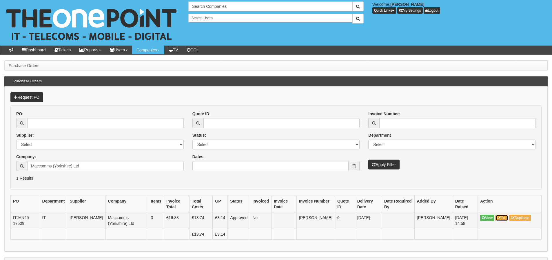
click at [505, 218] on link "Edit" at bounding box center [502, 217] width 13 height 6
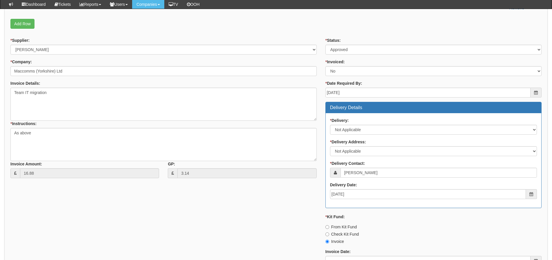
scroll to position [203, 0]
